Goal: Task Accomplishment & Management: Use online tool/utility

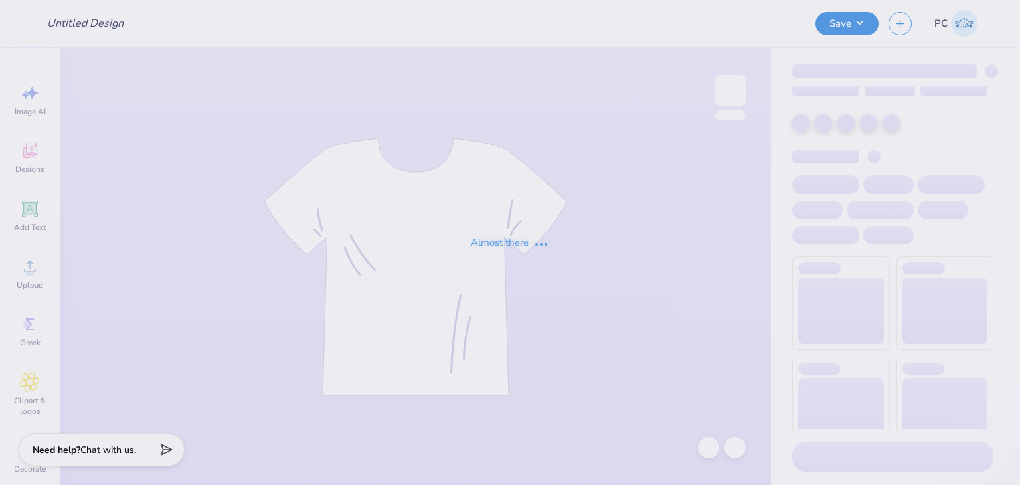
type input "[PERSON_NAME] : [GEOGRAPHIC_DATA][US_STATE]"
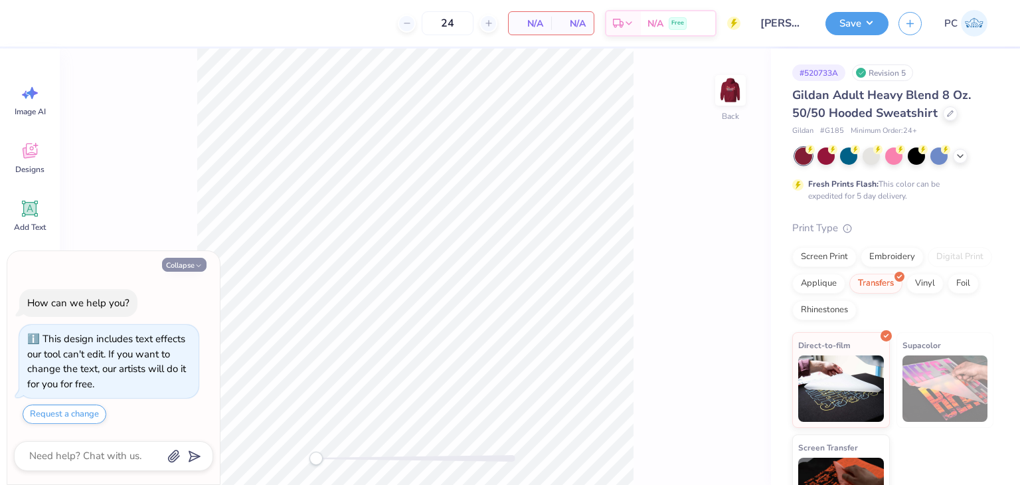
click at [189, 264] on button "Collapse" at bounding box center [184, 265] width 45 height 14
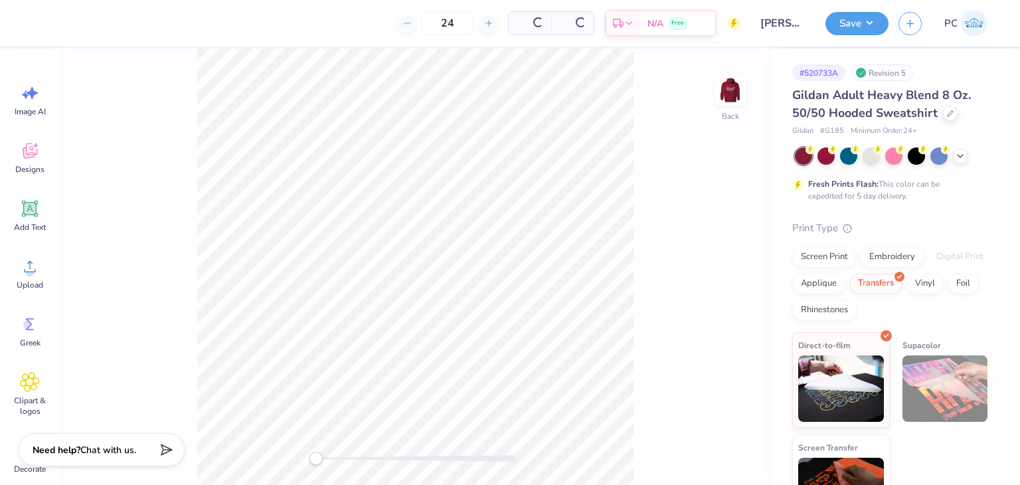
type textarea "x"
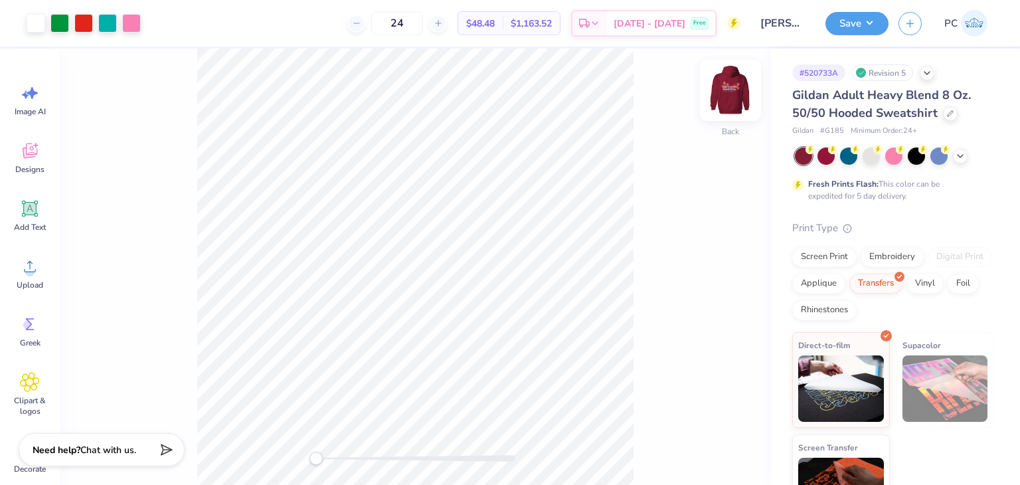
click at [723, 88] on img at bounding box center [730, 90] width 53 height 53
click at [951, 106] on div at bounding box center [950, 112] width 15 height 15
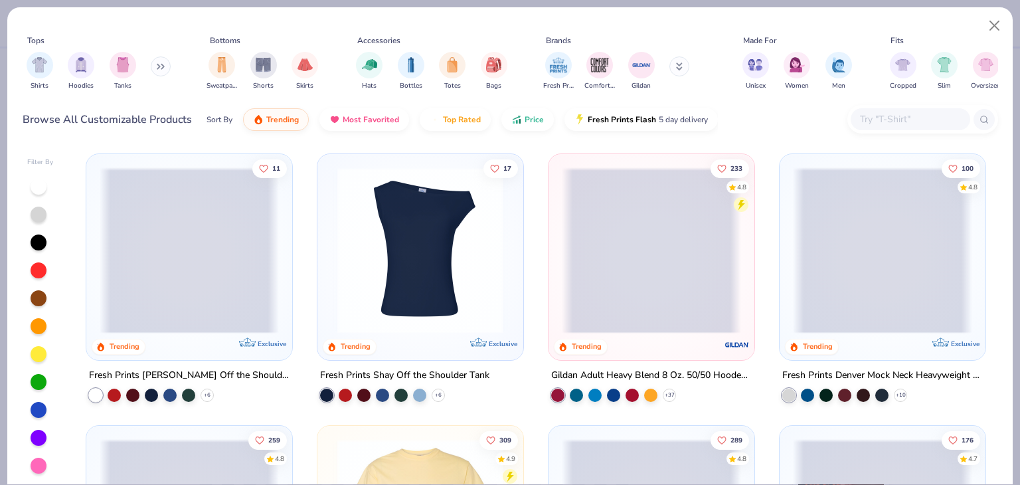
click at [96, 60] on div "Shirts Hoodies Tanks" at bounding box center [99, 71] width 153 height 49
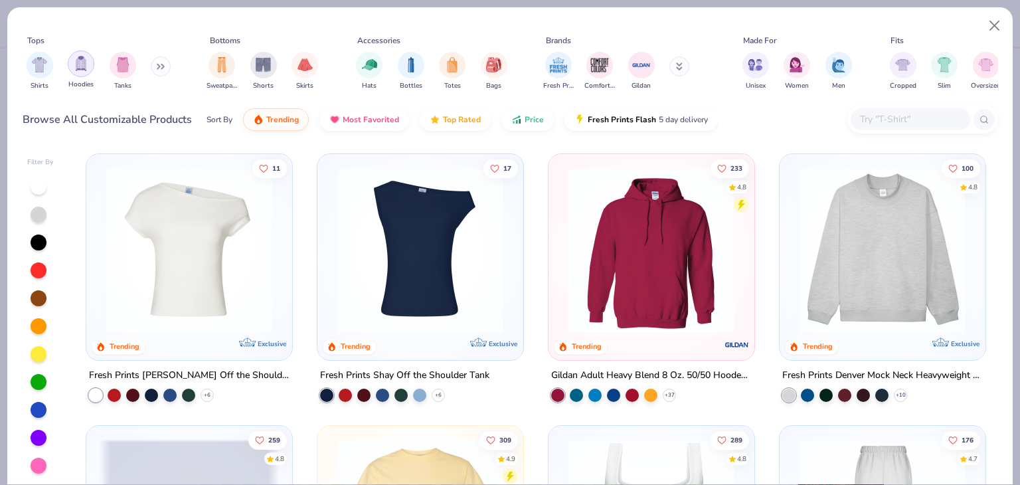
click at [82, 68] on img "filter for Hoodies" at bounding box center [81, 63] width 15 height 15
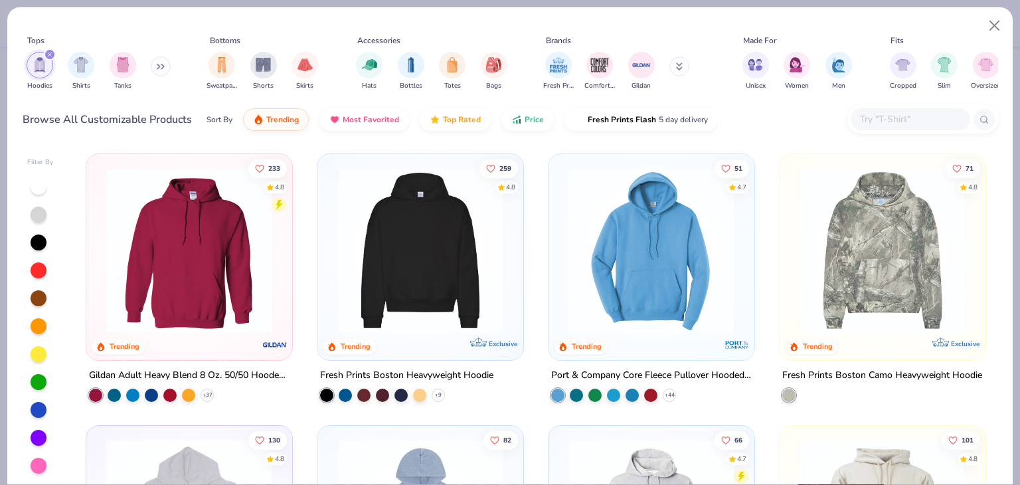
scroll to position [48, 0]
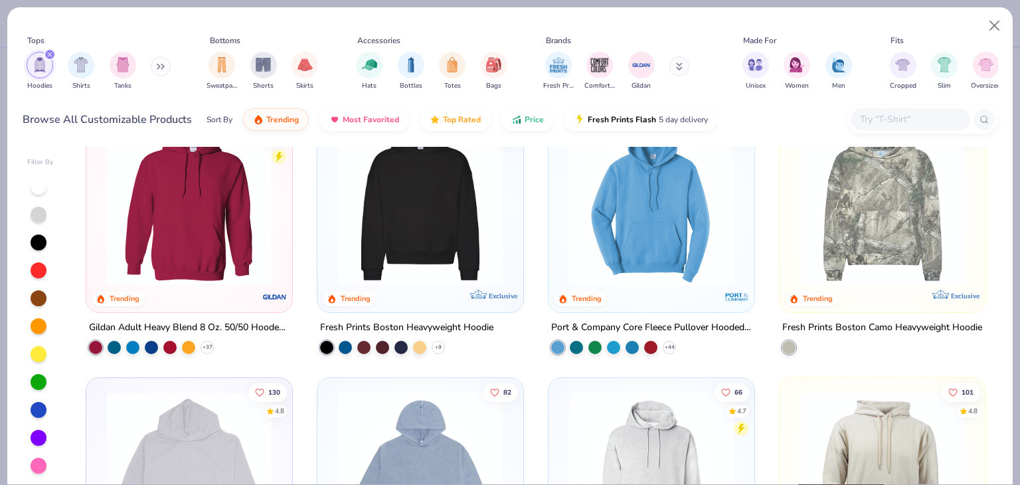
click at [611, 277] on img at bounding box center [651, 203] width 179 height 166
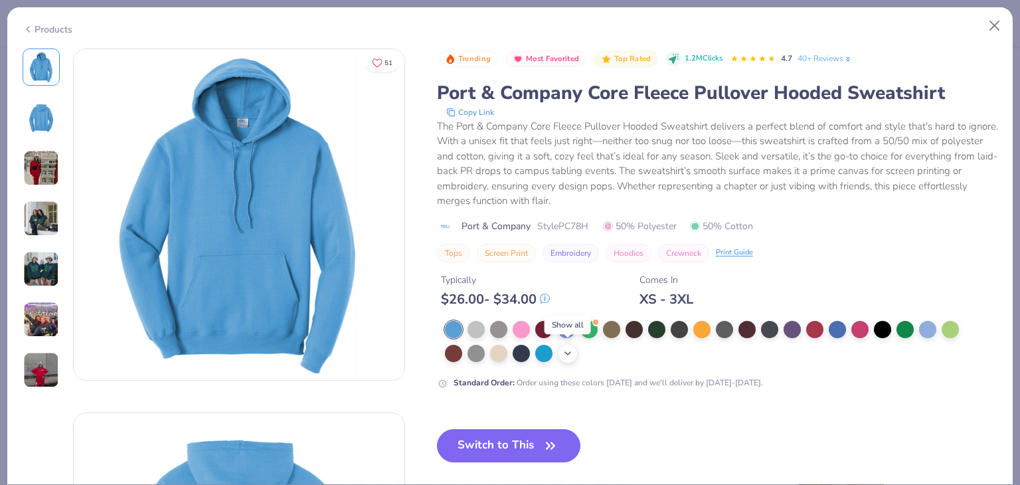
click at [563, 355] on icon at bounding box center [568, 353] width 11 height 11
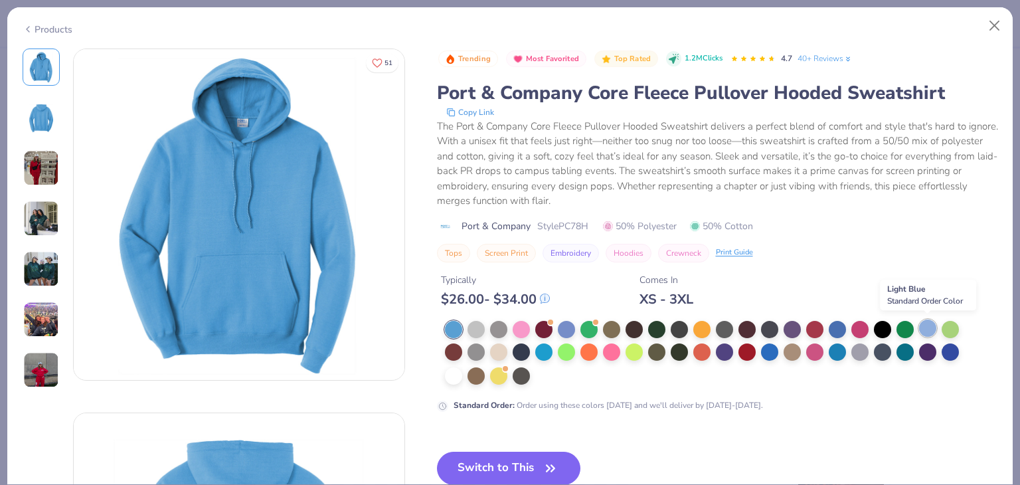
click at [927, 327] on div at bounding box center [927, 328] width 17 height 17
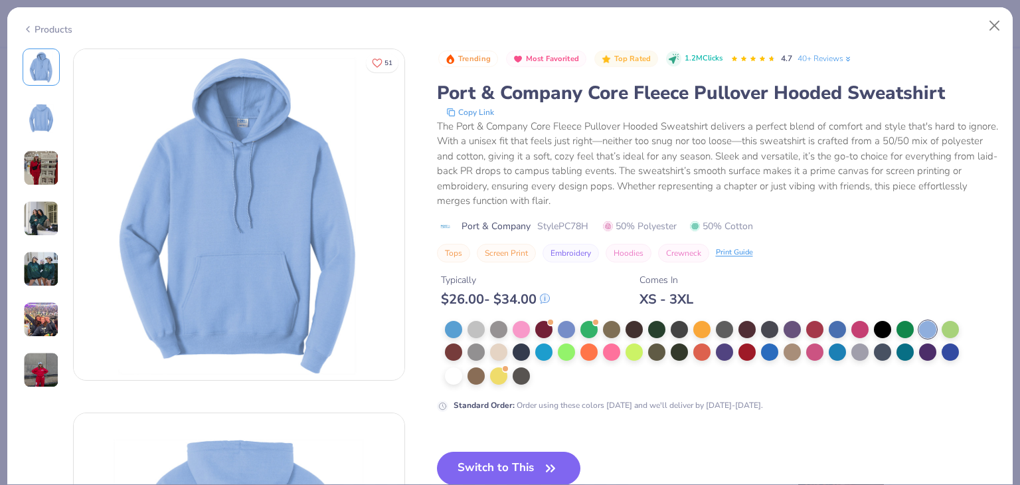
click at [529, 447] on div "Trending Most Favorited Top Rated 1.2M Clicks 4.7 40+ Reviews Port & Company Co…" at bounding box center [717, 339] width 561 height 583
click at [499, 461] on button "Switch to This" at bounding box center [509, 468] width 144 height 33
click at [489, 457] on button "Switch to This" at bounding box center [509, 468] width 144 height 33
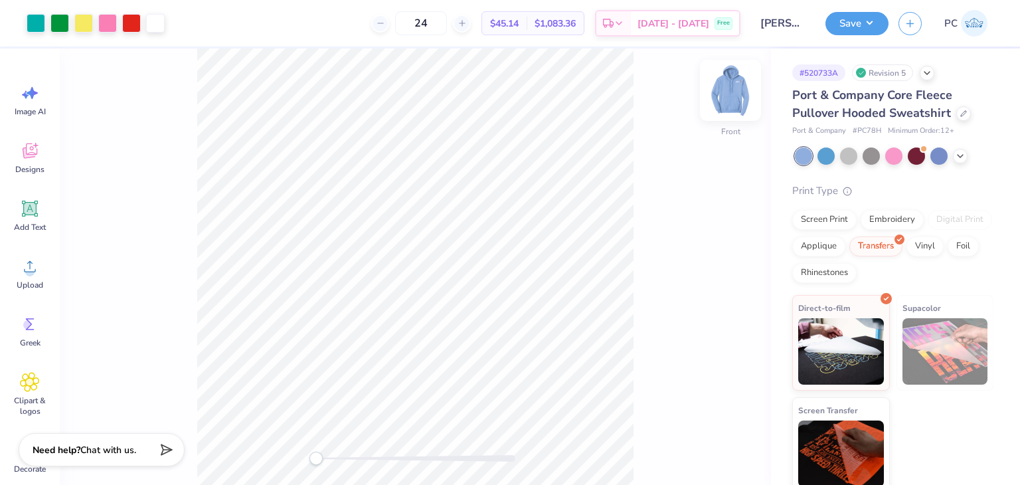
click at [736, 85] on img at bounding box center [730, 90] width 53 height 53
click at [43, 22] on div at bounding box center [36, 22] width 19 height 19
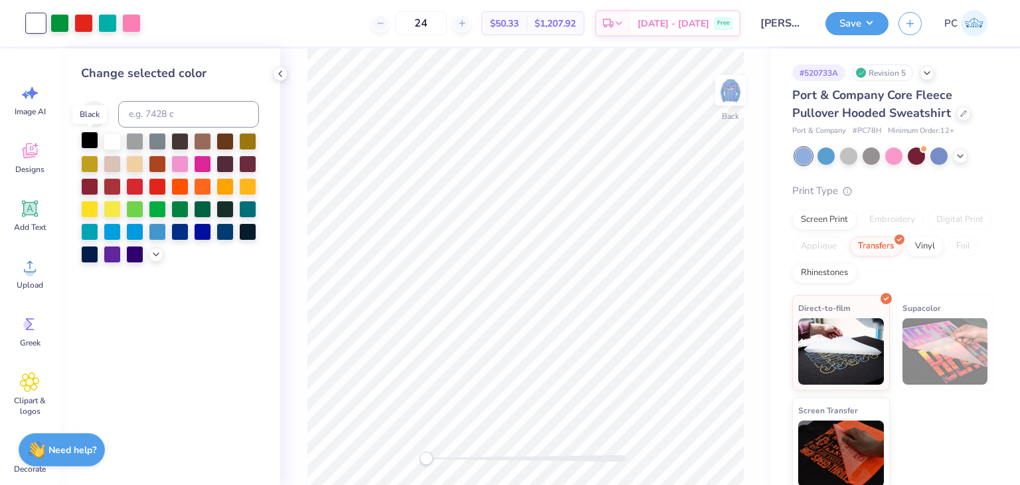
click at [85, 147] on div at bounding box center [89, 140] width 17 height 17
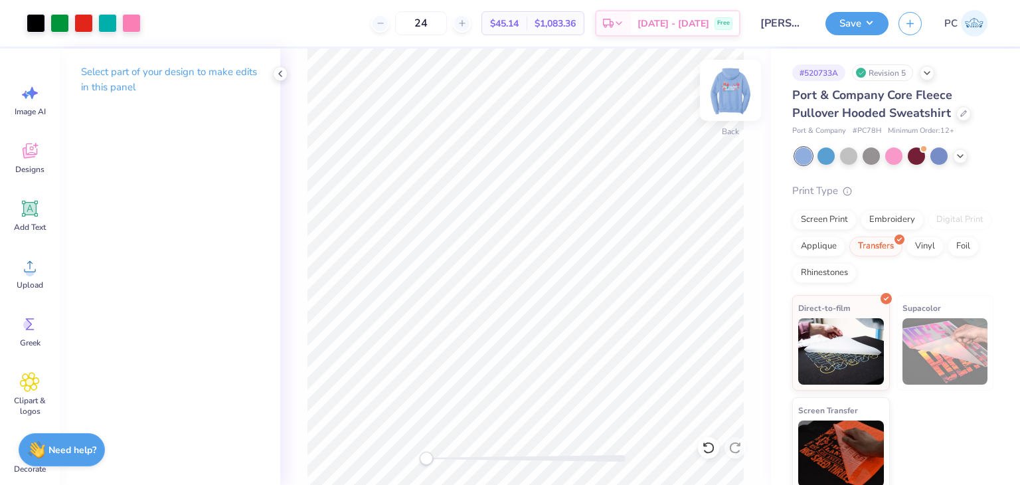
click at [731, 92] on img at bounding box center [730, 90] width 53 height 53
click at [153, 15] on div at bounding box center [155, 22] width 19 height 19
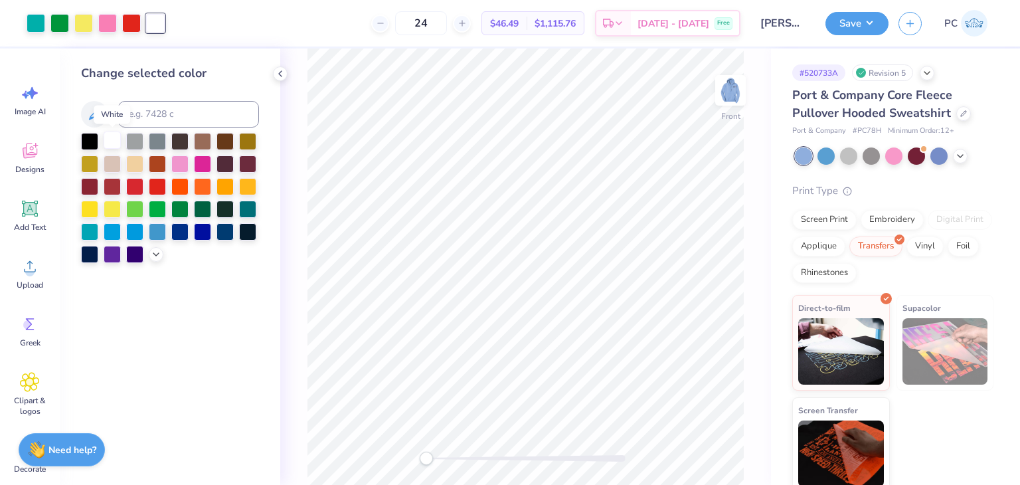
click at [110, 134] on div at bounding box center [112, 140] width 17 height 17
click at [86, 142] on div at bounding box center [89, 140] width 17 height 17
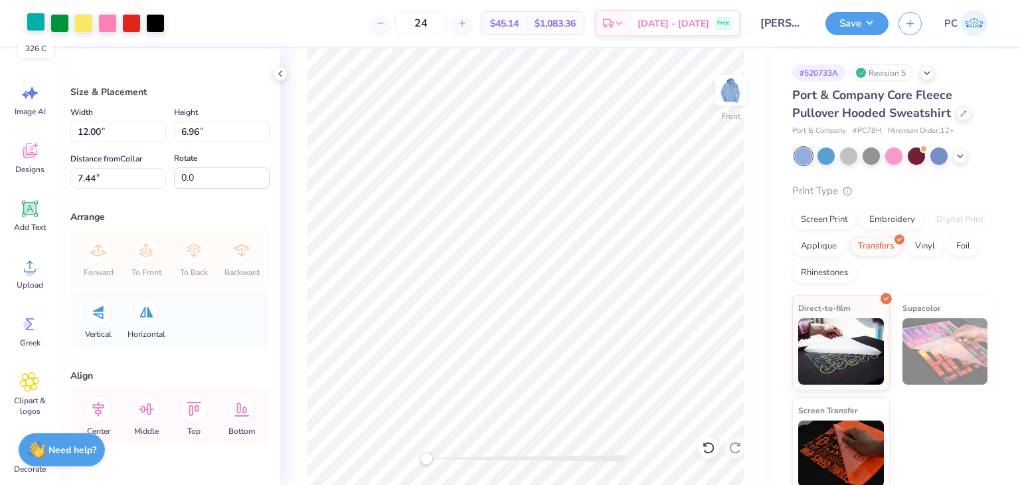
click at [39, 23] on div at bounding box center [36, 22] width 19 height 19
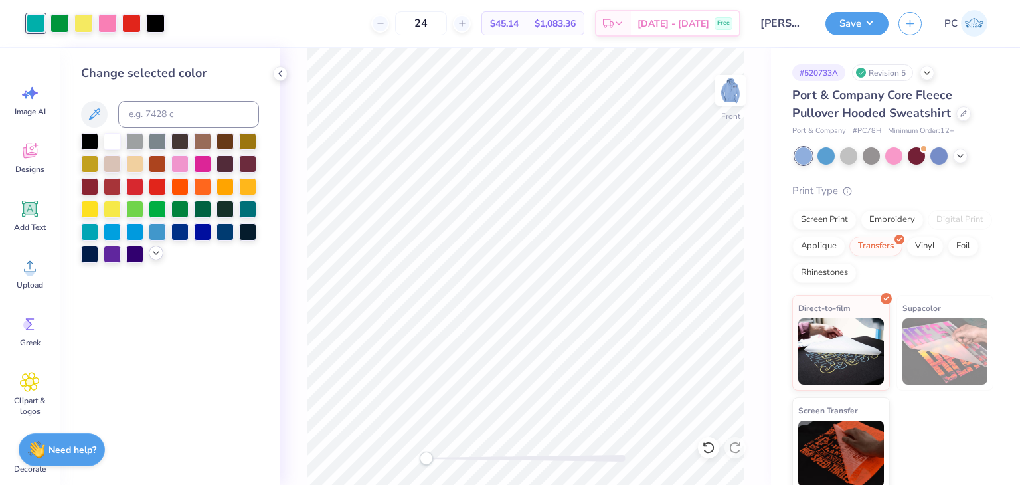
drag, startPoint x: 145, startPoint y: 252, endPoint x: 157, endPoint y: 255, distance: 12.3
click at [157, 255] on div at bounding box center [170, 198] width 178 height 130
click at [246, 210] on div at bounding box center [247, 207] width 17 height 17
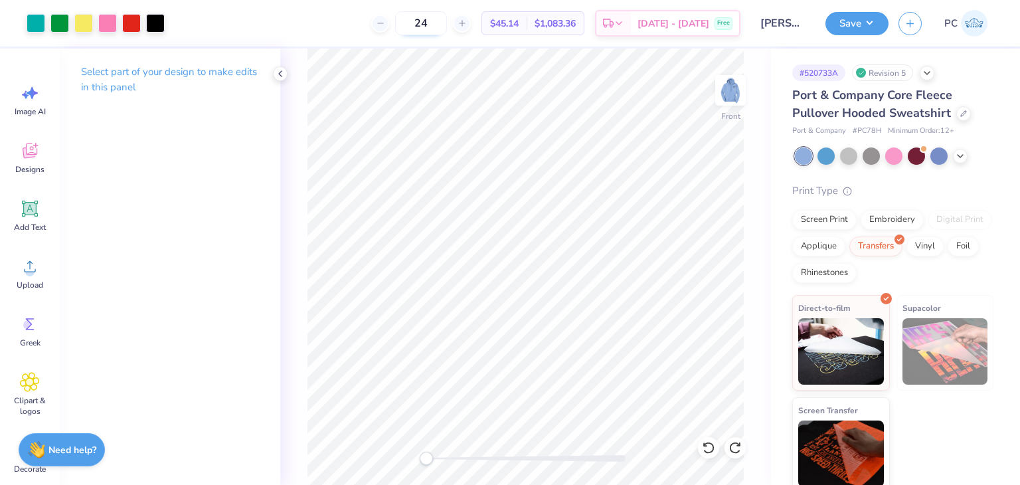
click at [447, 21] on input "24" at bounding box center [421, 23] width 52 height 24
type input "2"
type input "045"
click at [815, 223] on div "Screen Print" at bounding box center [825, 218] width 64 height 20
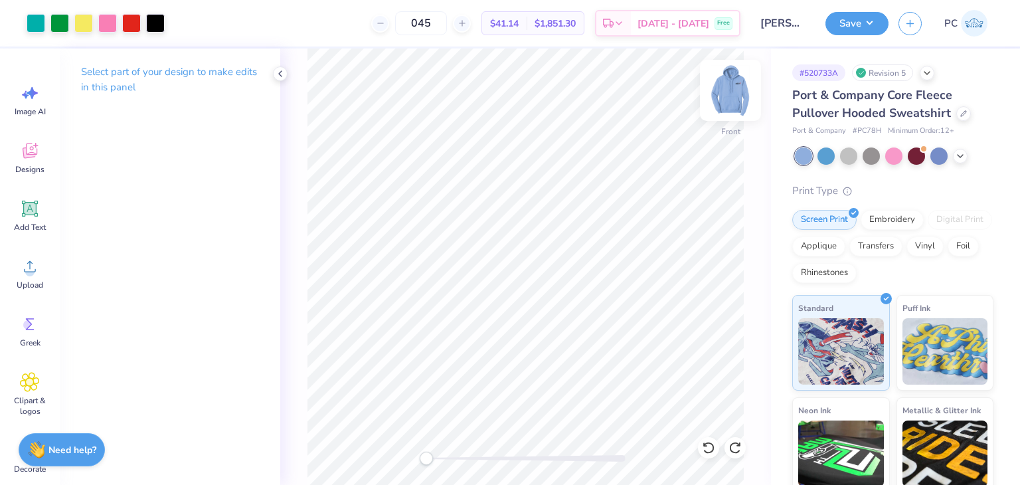
click at [726, 96] on img at bounding box center [730, 90] width 53 height 53
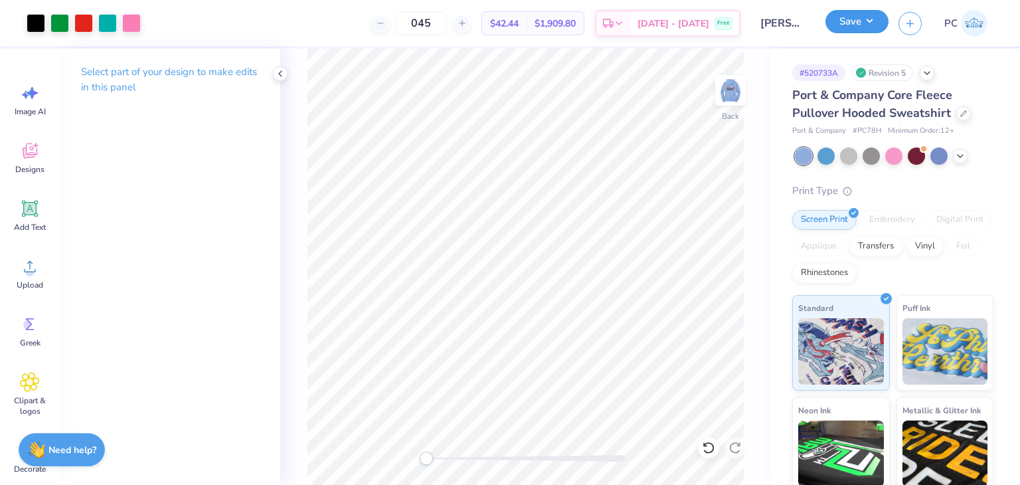
click at [855, 30] on button "Save" at bounding box center [857, 21] width 63 height 23
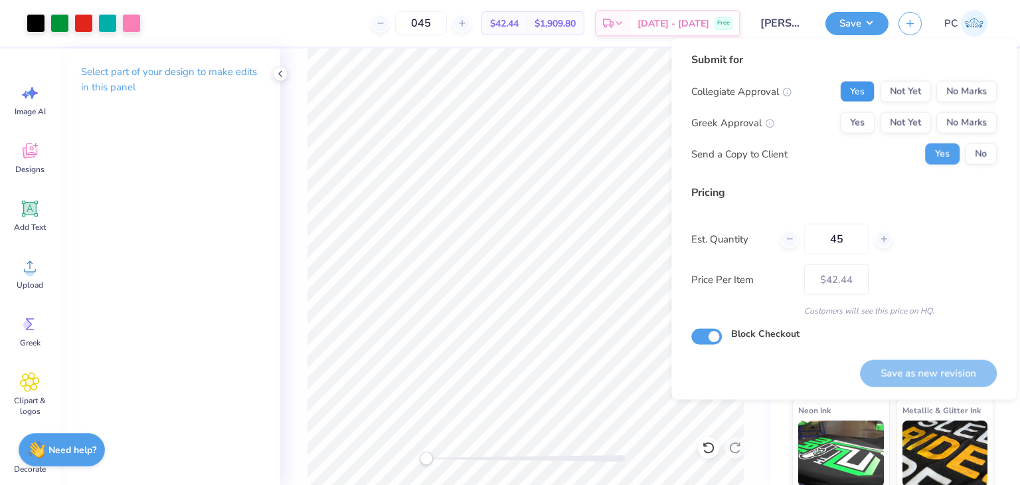
click at [864, 96] on button "Yes" at bounding box center [857, 91] width 35 height 21
click at [858, 125] on button "Yes" at bounding box center [857, 122] width 35 height 21
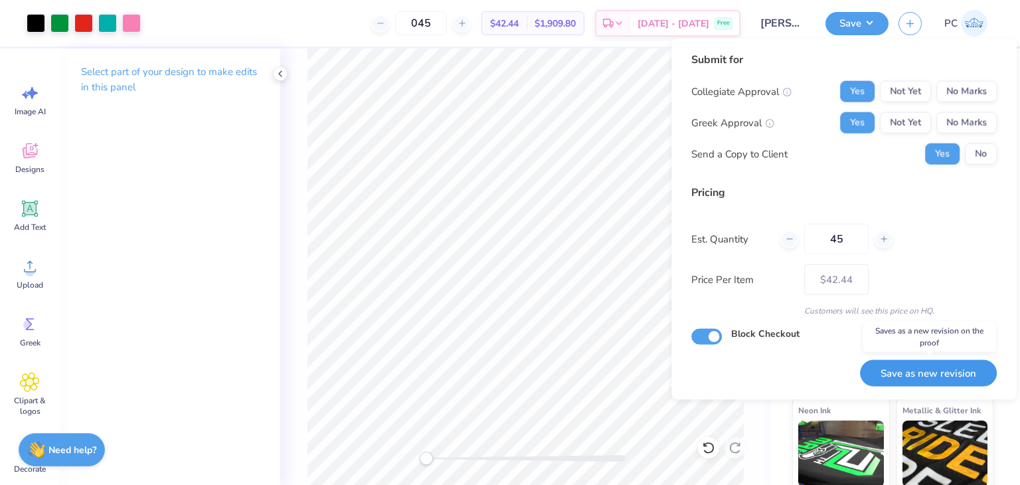
click at [919, 371] on button "Save as new revision" at bounding box center [928, 372] width 137 height 27
type input "$42.44"
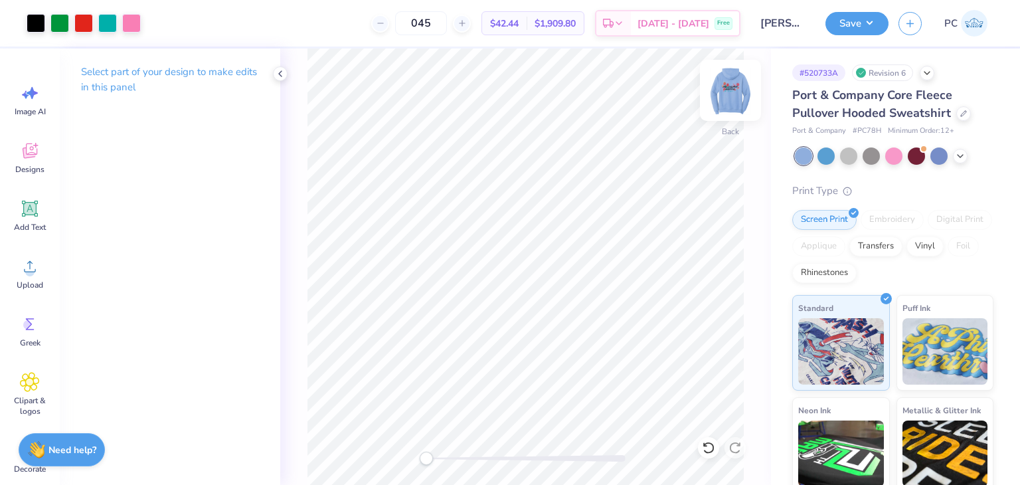
click at [727, 101] on img at bounding box center [730, 90] width 53 height 53
click at [720, 96] on img at bounding box center [730, 90] width 53 height 53
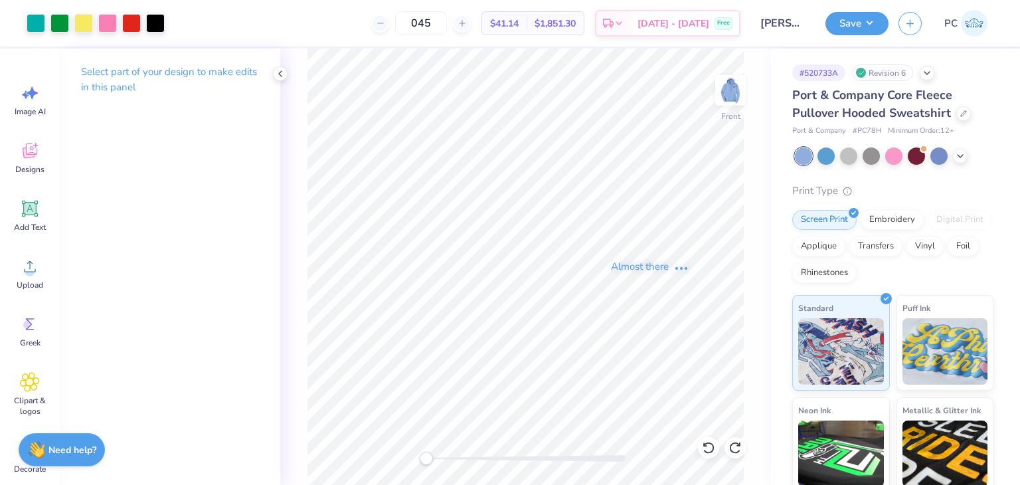
click at [726, 90] on div "Almost there" at bounding box center [650, 266] width 740 height 436
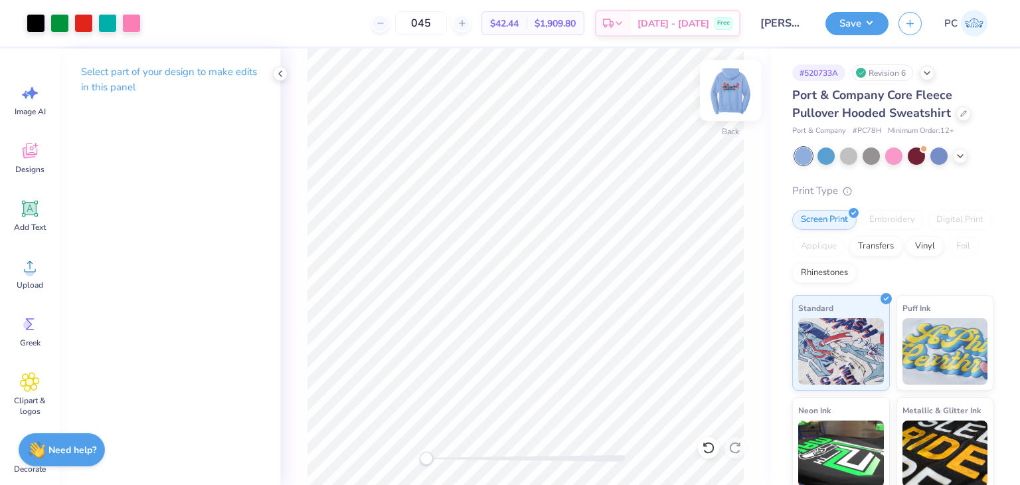
click at [742, 92] on img at bounding box center [730, 90] width 53 height 53
click at [733, 99] on div "Almost there" at bounding box center [650, 266] width 740 height 436
click at [734, 101] on div "Almost there" at bounding box center [650, 266] width 740 height 436
type textarea "x"
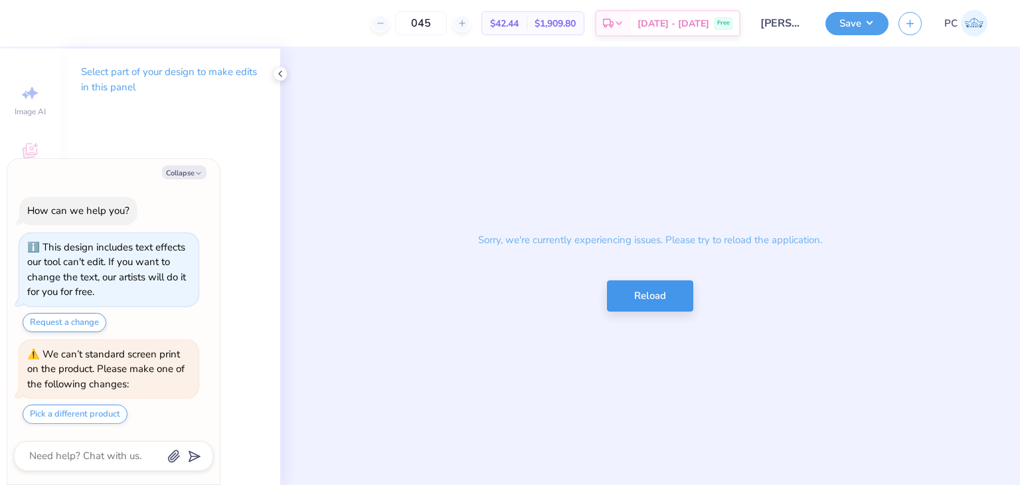
click at [664, 284] on button "Reload" at bounding box center [650, 295] width 86 height 31
